Goal: Transaction & Acquisition: Purchase product/service

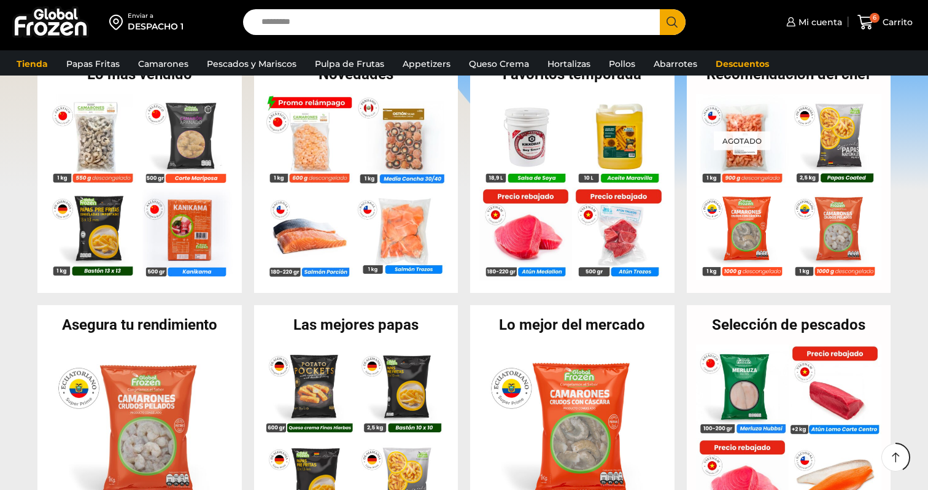
scroll to position [71, 0]
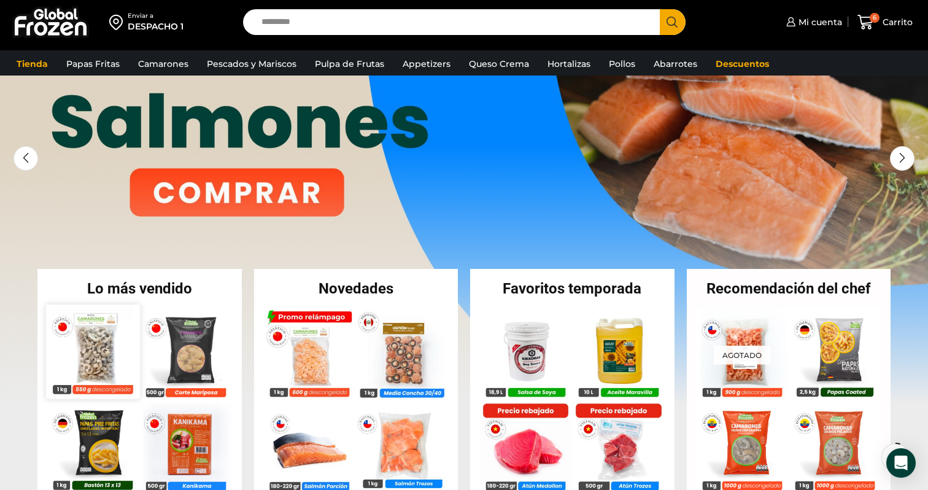
click at [117, 398] on div "En stock" at bounding box center [92, 351] width 93 height 94
click at [110, 357] on img at bounding box center [92, 350] width 93 height 93
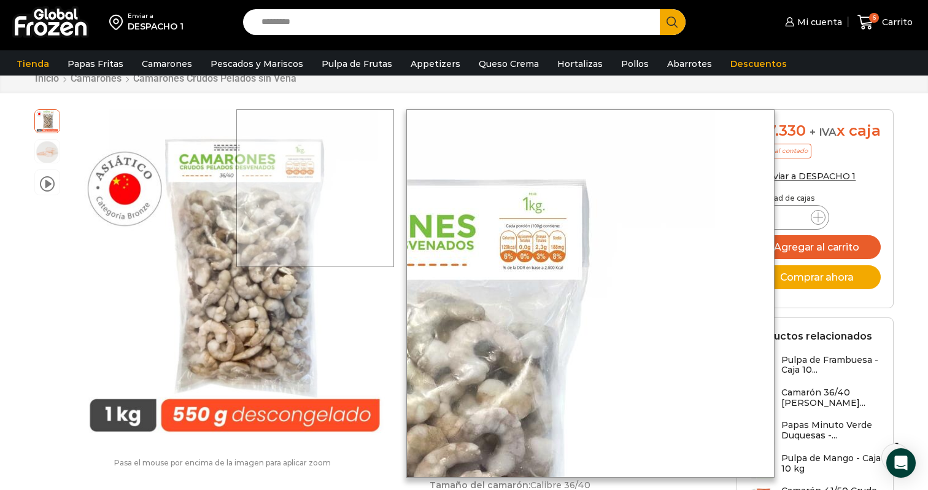
scroll to position [16, 0]
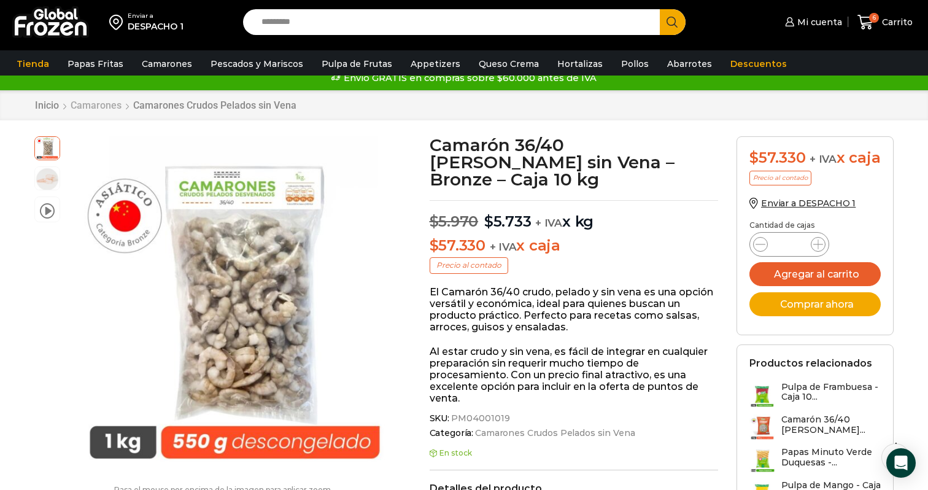
click at [99, 106] on link "Camarones" at bounding box center [96, 105] width 52 height 12
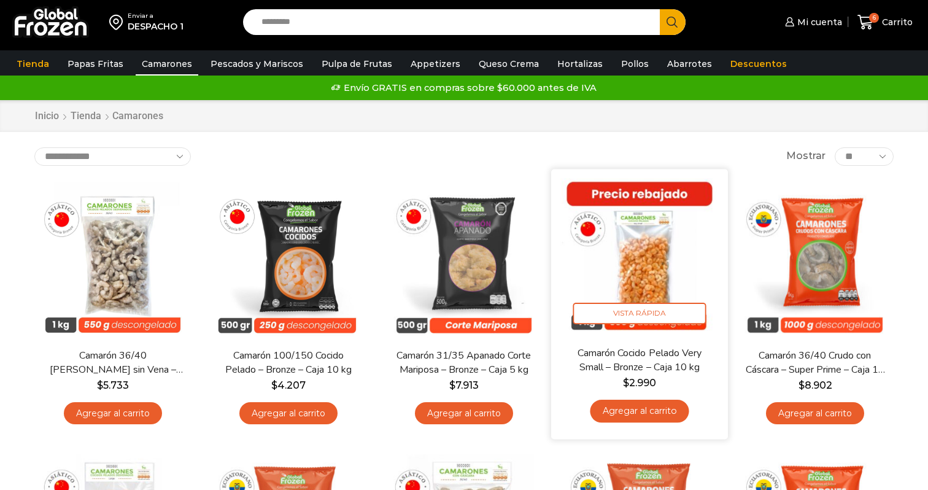
click at [625, 249] on img at bounding box center [639, 257] width 158 height 158
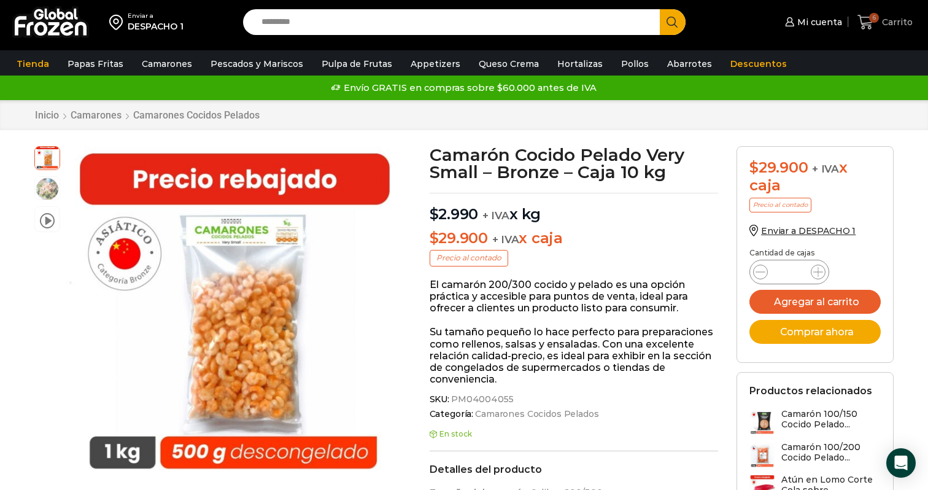
click at [882, 22] on span "Carrito" at bounding box center [896, 22] width 34 height 12
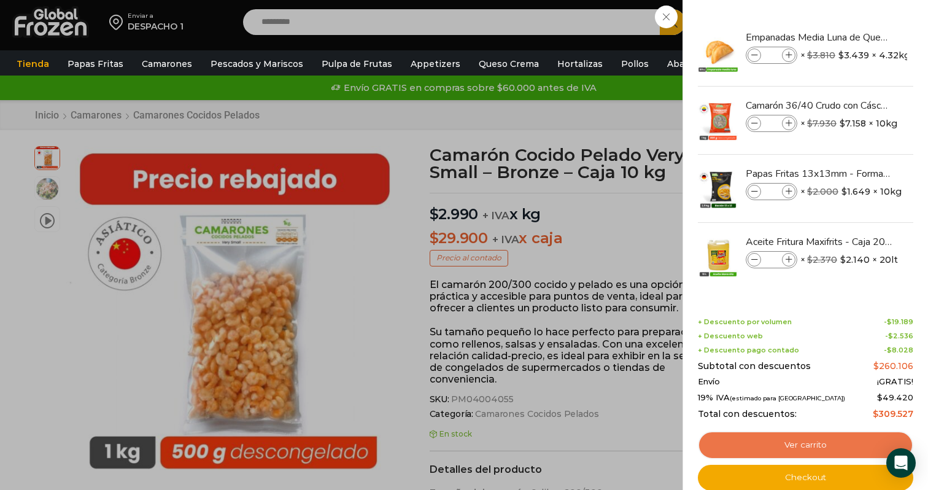
click at [773, 452] on link "Ver carrito" at bounding box center [805, 445] width 215 height 28
